Goal: Information Seeking & Learning: Learn about a topic

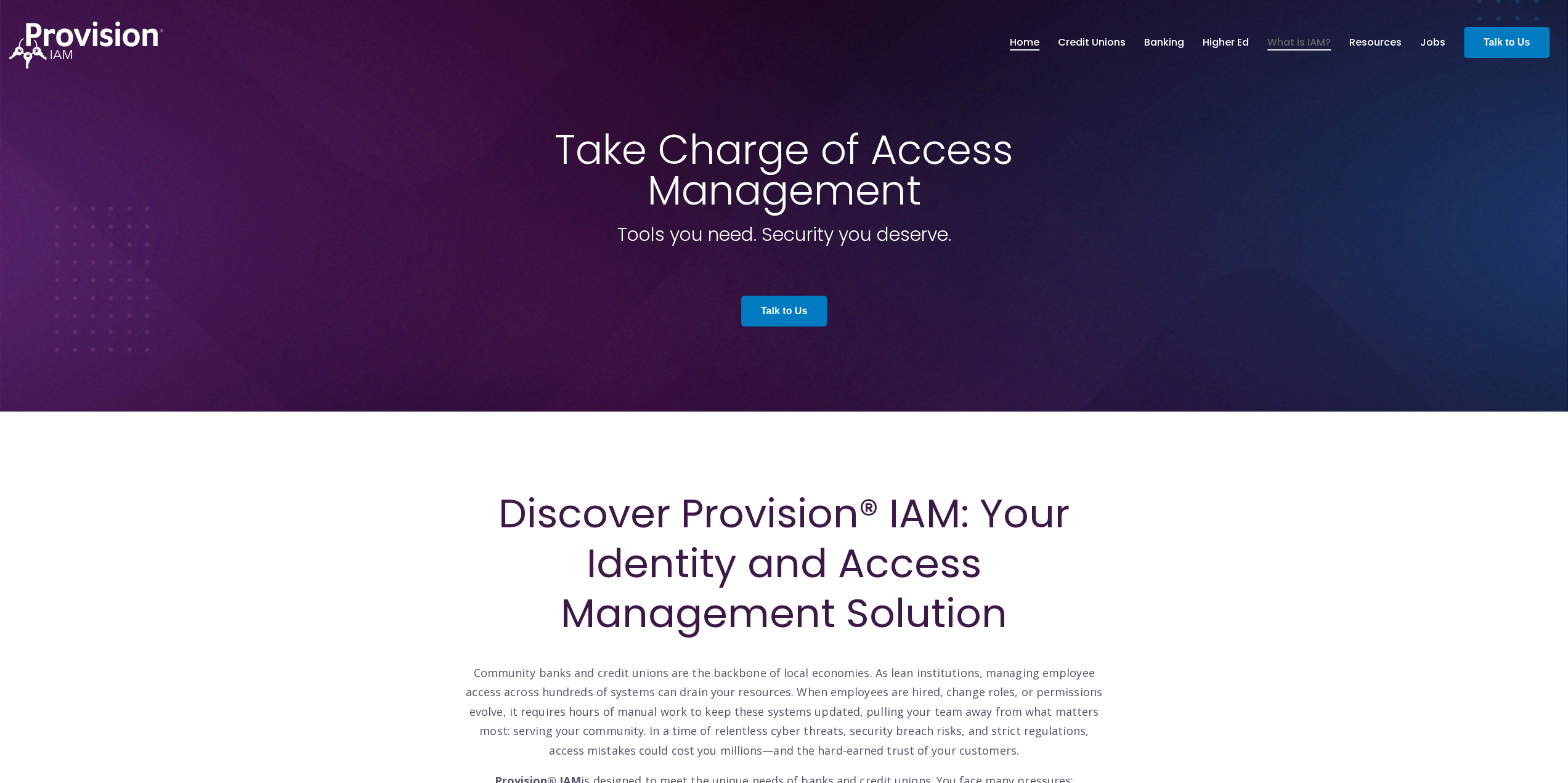
click at [1302, 41] on link "What is IAM?" at bounding box center [1299, 42] width 64 height 21
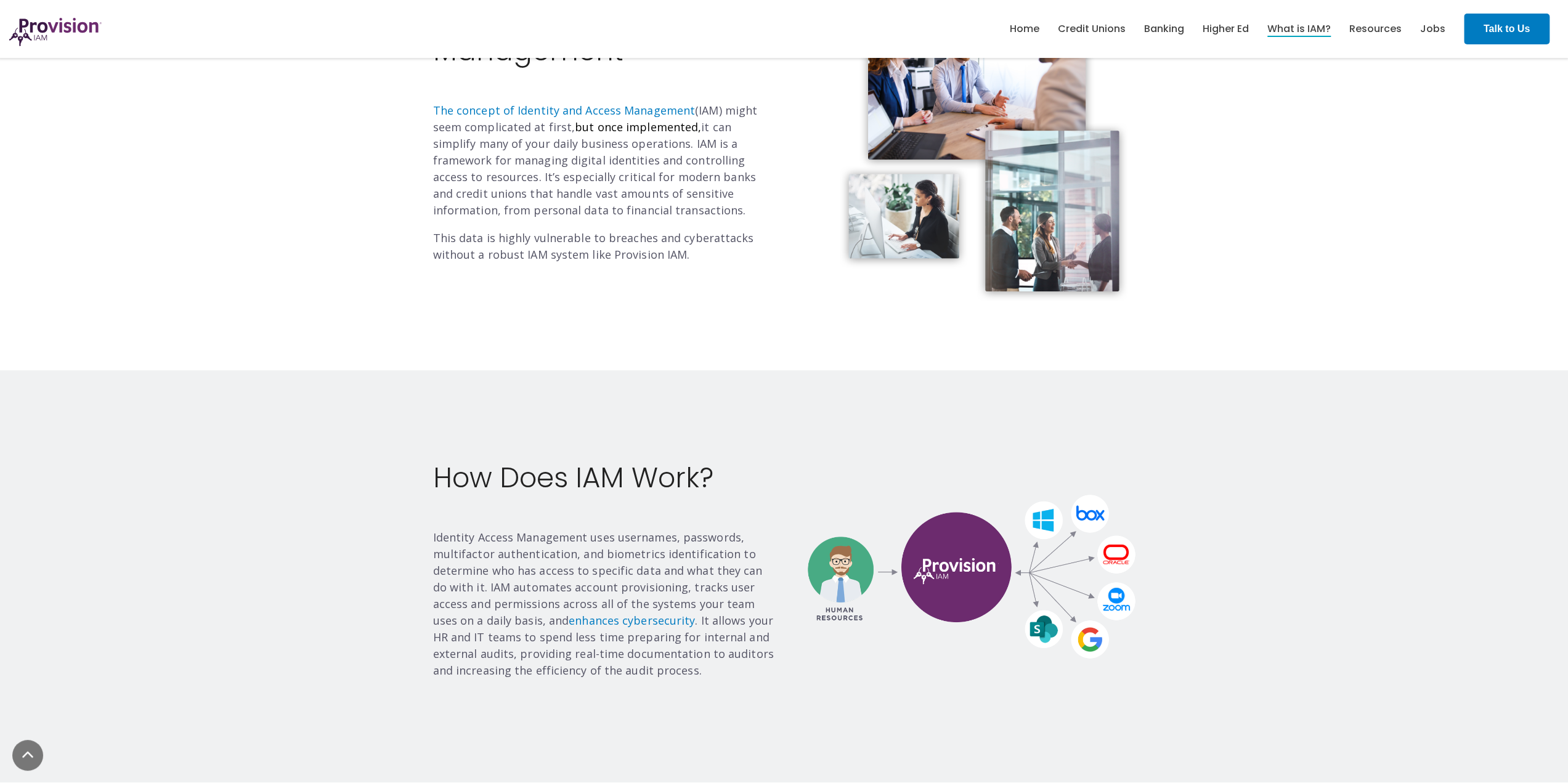
scroll to position [554, 0]
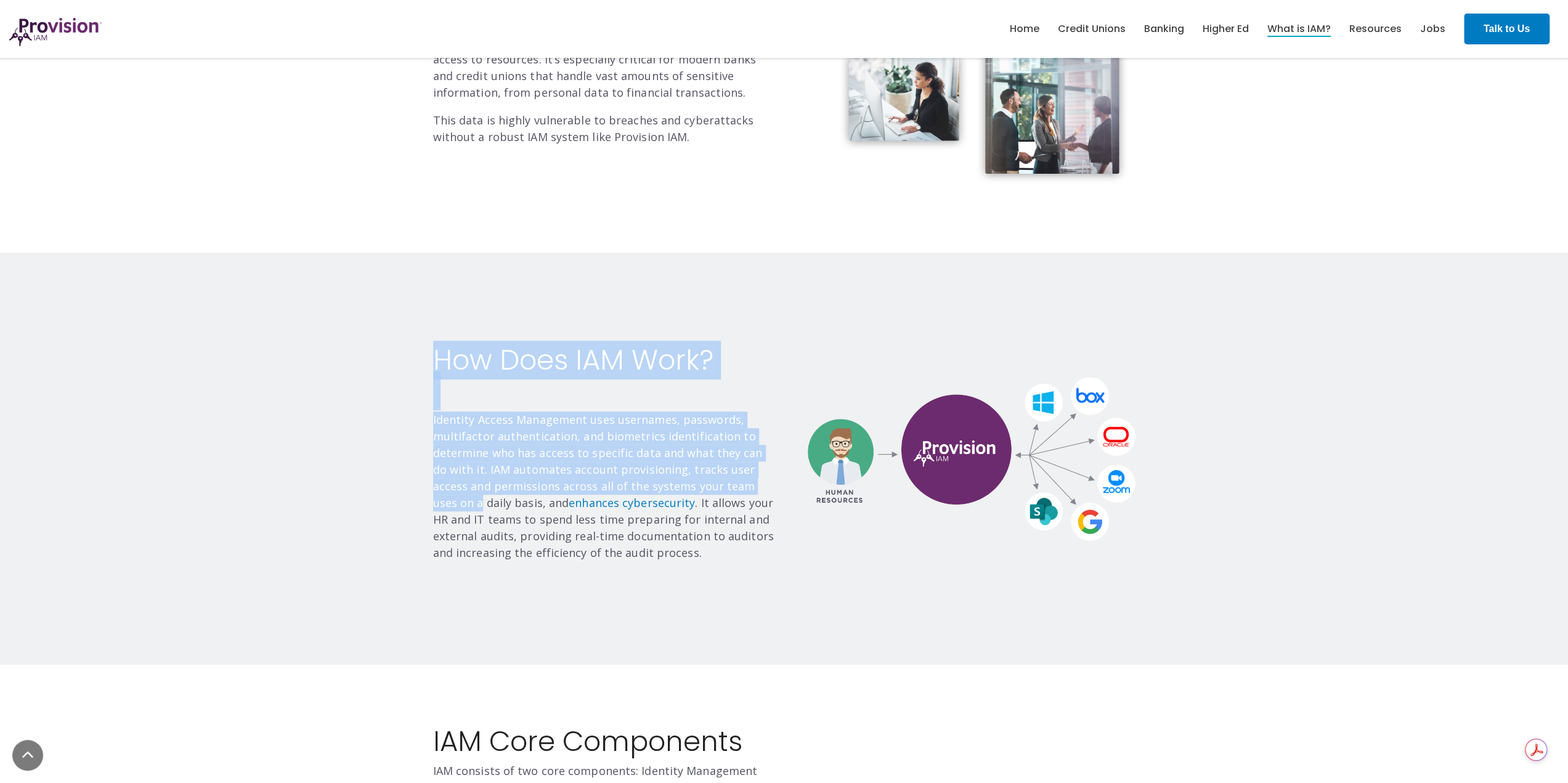
drag, startPoint x: 426, startPoint y: 419, endPoint x: 766, endPoint y: 479, distance: 345.3
click at [766, 479] on div "How Does IAM Work? Identity Access Management uses usernames, passwords, multif…" at bounding box center [604, 459] width 361 height 227
click at [713, 453] on p "Identity Access Management uses usernames, passwords, multifactor authenticatio…" at bounding box center [604, 486] width 342 height 150
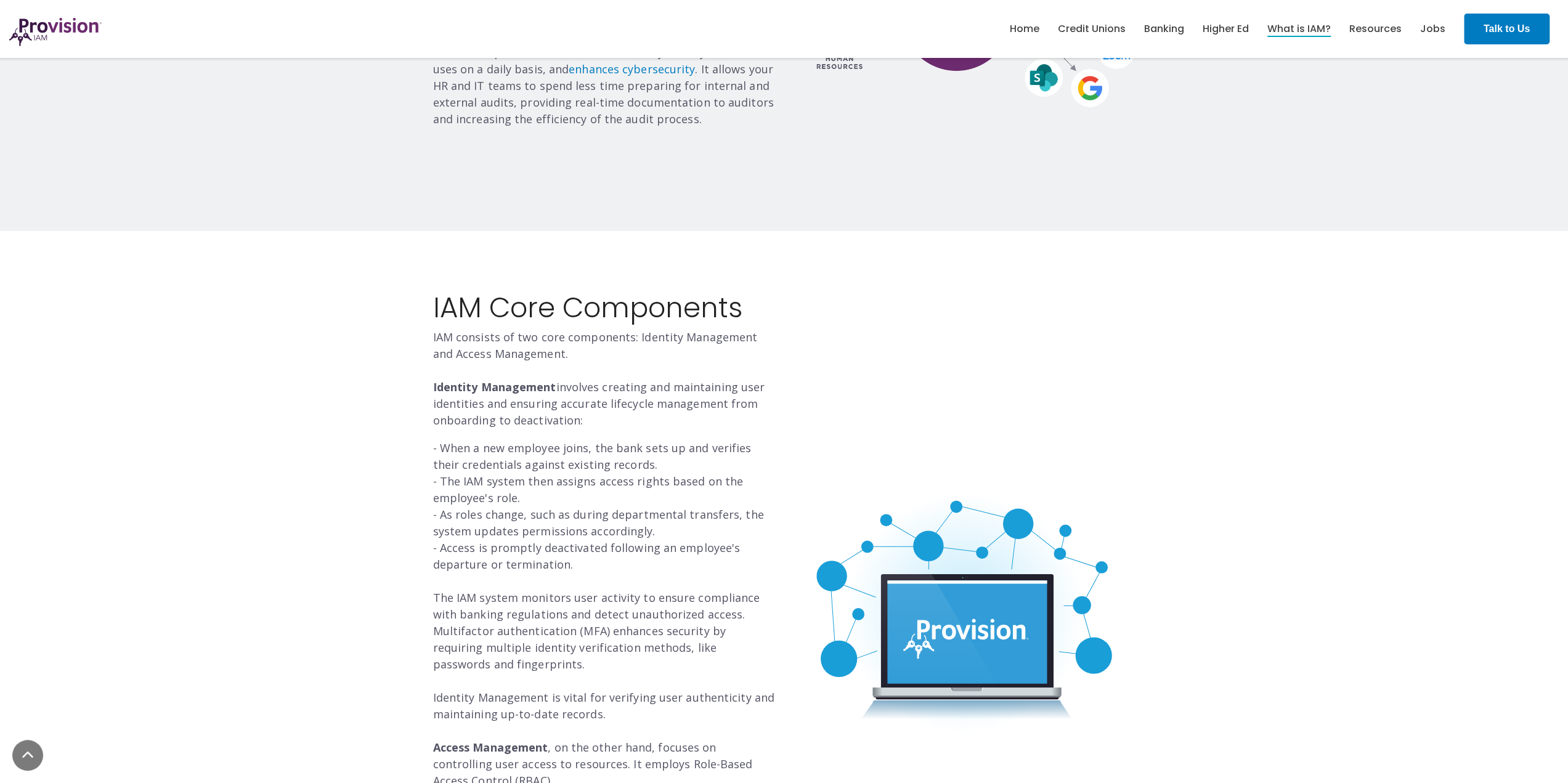
scroll to position [924, 0]
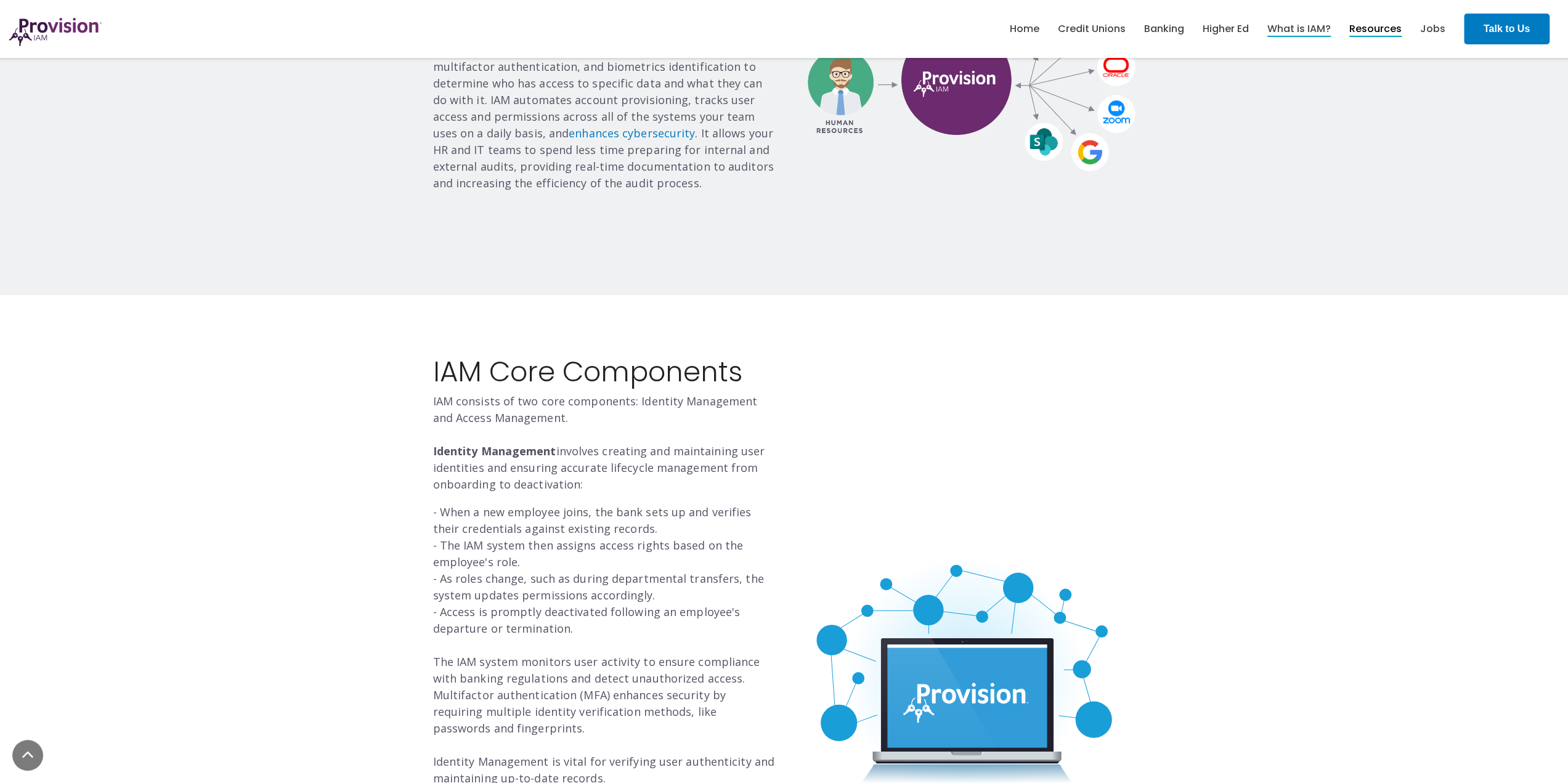
click at [1385, 29] on link "Resources" at bounding box center [1375, 29] width 52 height 21
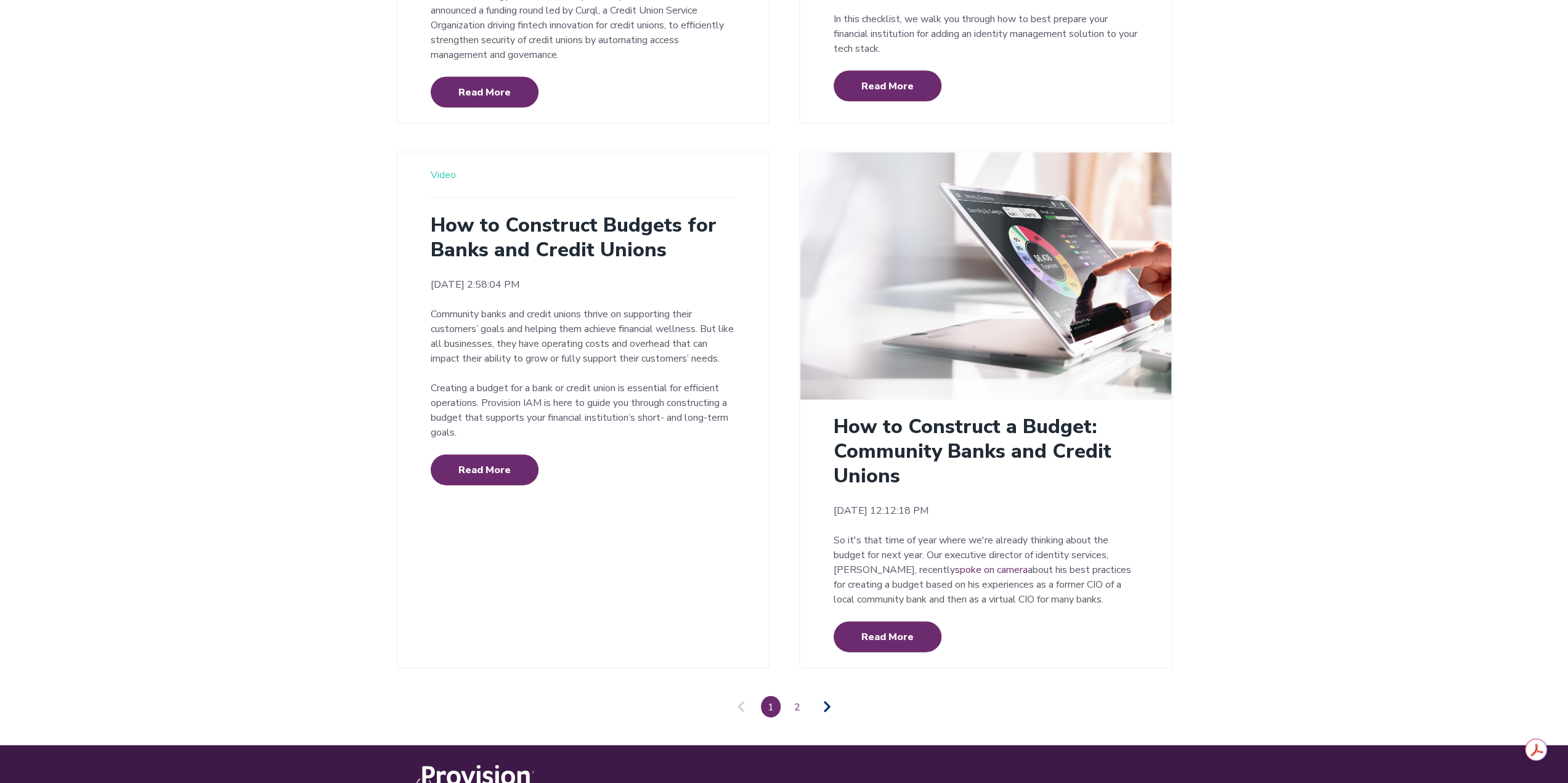
scroll to position [2658, 0]
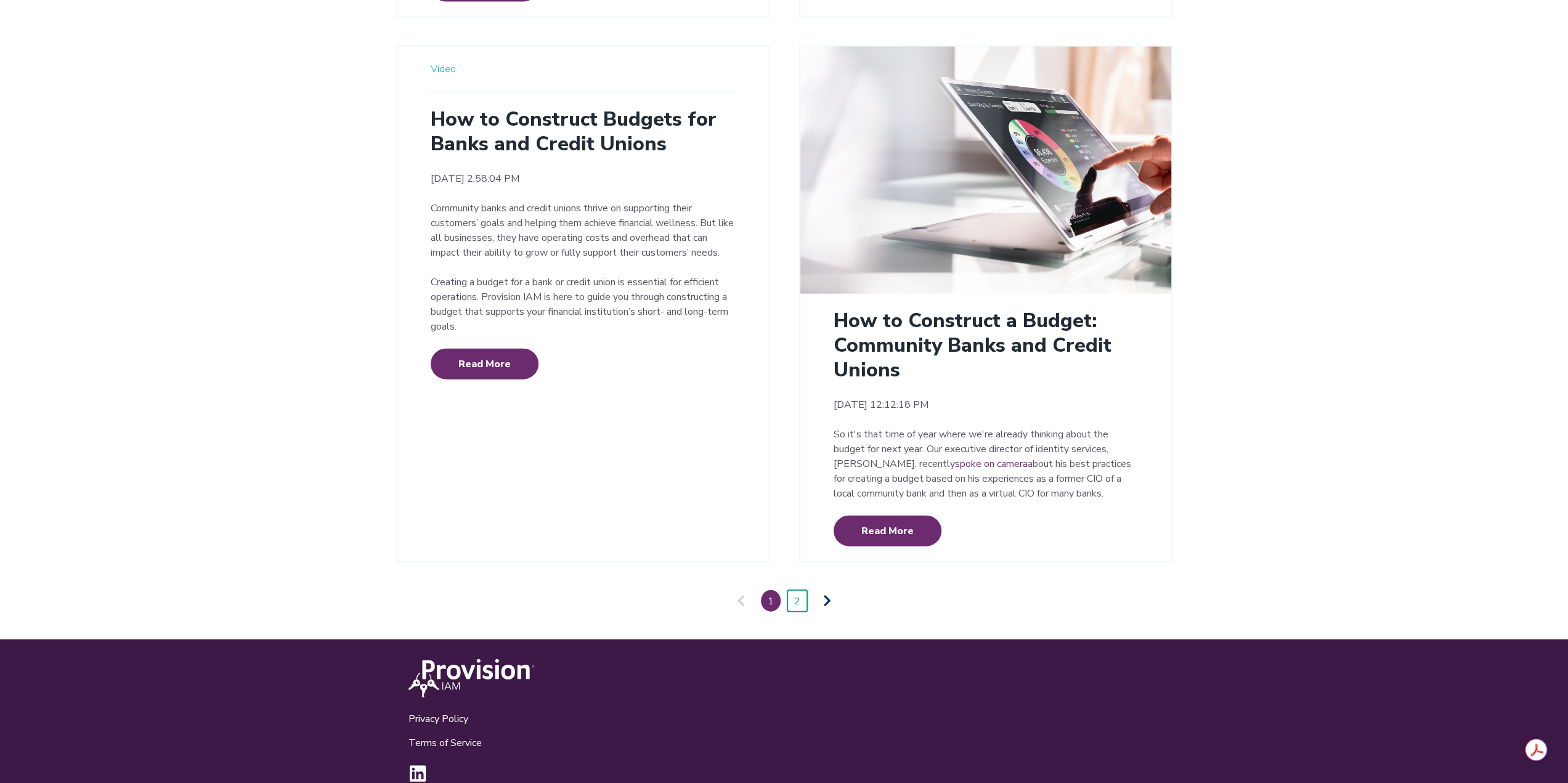
click at [799, 590] on link "2" at bounding box center [797, 601] width 20 height 22
